Goal: Information Seeking & Learning: Learn about a topic

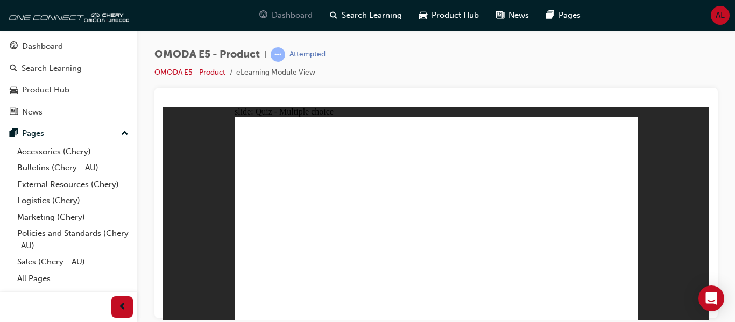
click at [282, 9] on div "Dashboard" at bounding box center [286, 15] width 71 height 22
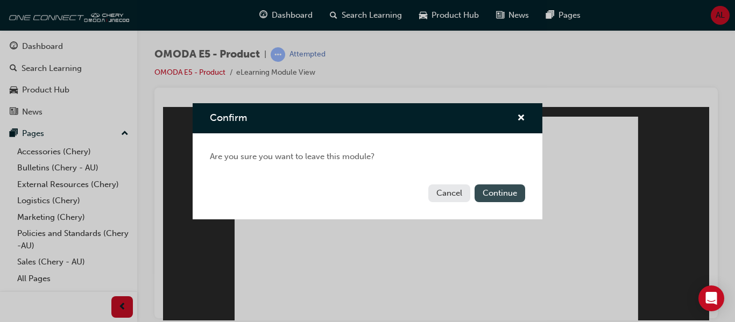
click at [500, 193] on button "Continue" at bounding box center [500, 194] width 51 height 18
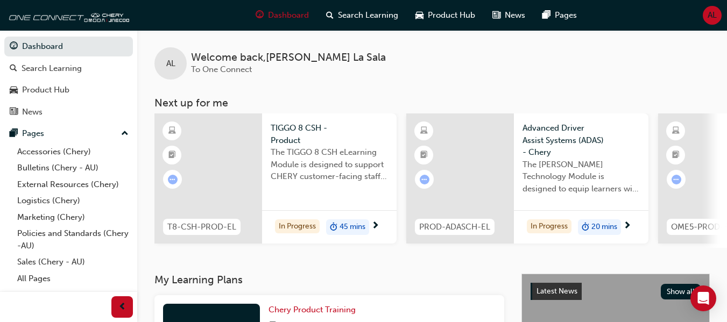
click at [429, 243] on div "PROD-ADASCH-EL" at bounding box center [454, 228] width 97 height 34
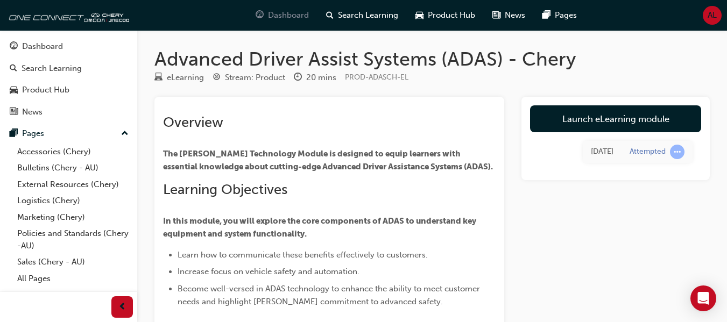
click at [280, 17] on span "Dashboard" at bounding box center [288, 15] width 41 height 12
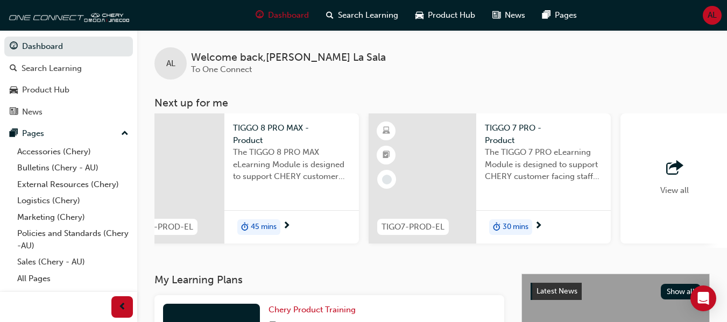
scroll to position [0, 794]
drag, startPoint x: 513, startPoint y: 270, endPoint x: 532, endPoint y: 258, distance: 22.4
click at [532, 258] on div "AL Welcome back , Angelo La Sala To One Connect Next up for me T8-CSH-PROD-EL T…" at bounding box center [432, 152] width 590 height 244
click at [529, 225] on div "30 mins" at bounding box center [510, 228] width 43 height 16
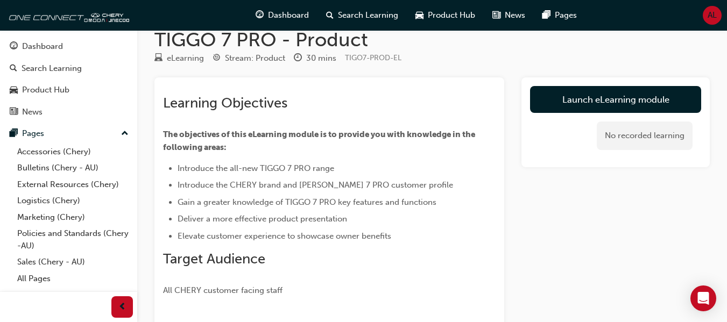
scroll to position [22, 0]
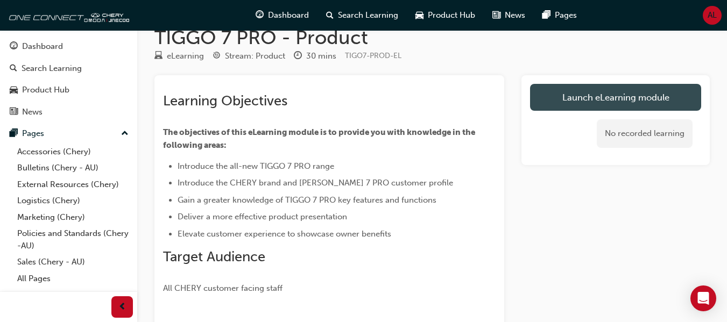
click at [593, 101] on link "Launch eLearning module" at bounding box center [615, 97] width 171 height 27
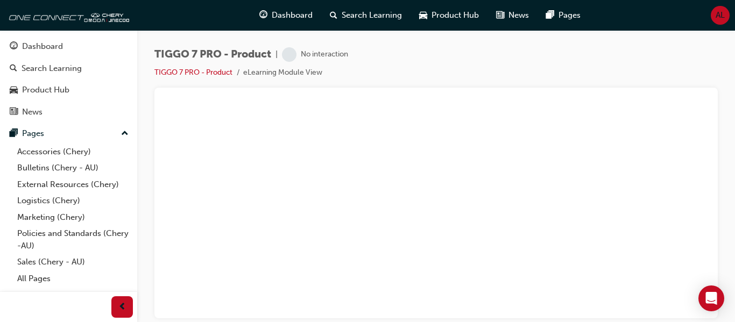
click at [449, 67] on div "TIGGO 7 PRO - Product | No interaction TIGGO 7 PRO - Product eLearning Module V…" at bounding box center [437, 67] width 564 height 40
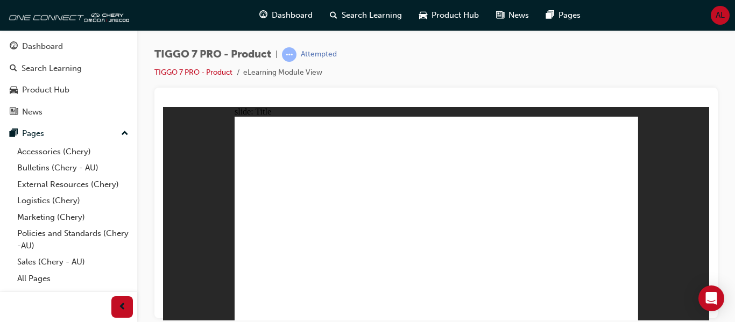
click at [675, 163] on div "slide: Navigation MODULE NAVIGATION Rectangle Please take a moment to learn how…" at bounding box center [436, 214] width 546 height 214
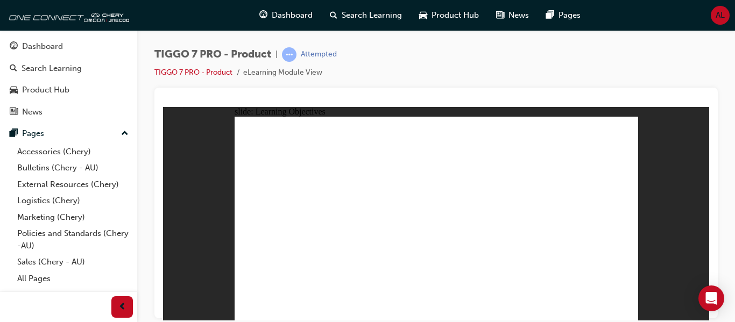
drag, startPoint x: 334, startPoint y: 248, endPoint x: 641, endPoint y: 256, distance: 306.4
click at [641, 256] on div "slide: Learning Objectives Rectangle 1 LEARNING OBJECTIVES This eLearning modul…" at bounding box center [436, 214] width 546 height 214
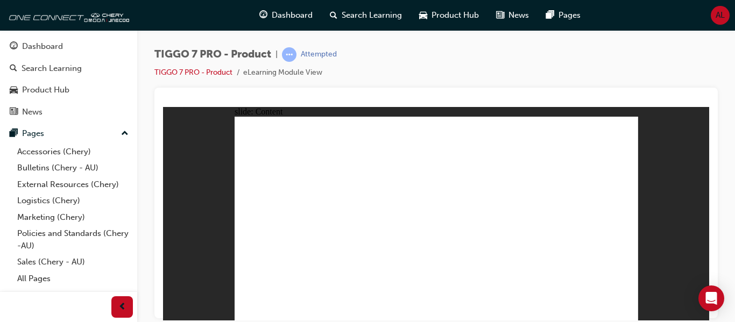
drag, startPoint x: 579, startPoint y: 143, endPoint x: 565, endPoint y: 144, distance: 14.0
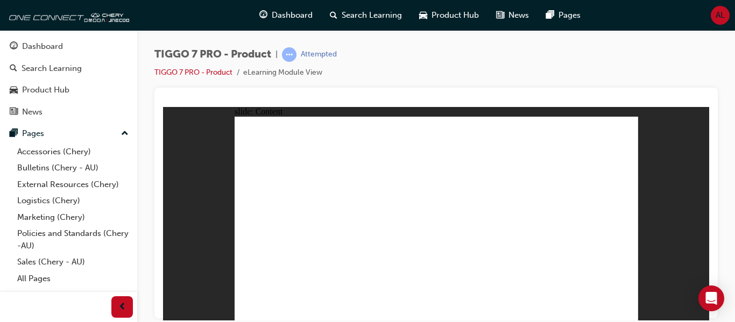
drag, startPoint x: 529, startPoint y: 128, endPoint x: 522, endPoint y: 129, distance: 7.6
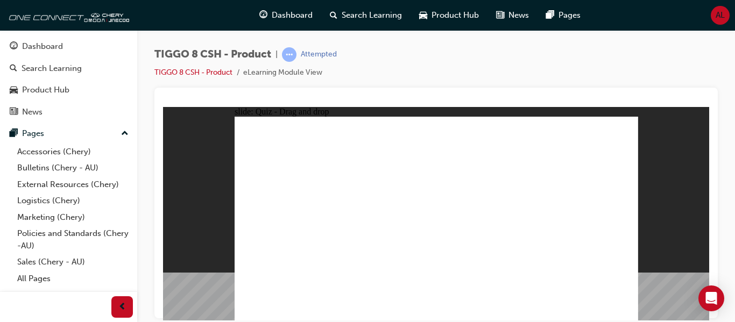
click at [607, 72] on div "TIGGO 8 CSH - Product | Attempted TIGGO 8 CSH - Product eLearning Module View" at bounding box center [437, 67] width 564 height 40
